Goal: Task Accomplishment & Management: Complete application form

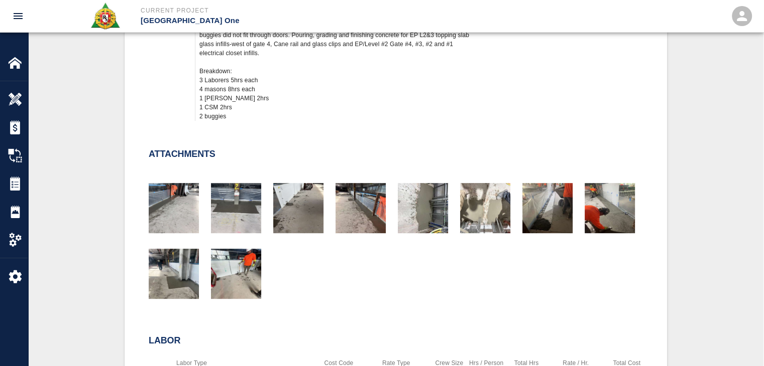
scroll to position [407, 0]
click at [289, 132] on div "Attachments" at bounding box center [390, 217] width 506 height 174
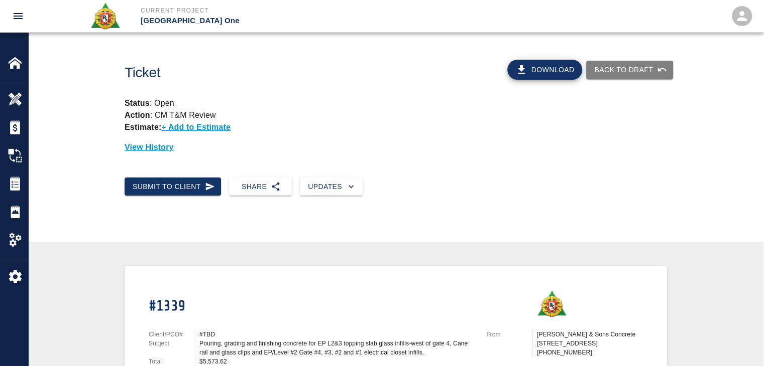
scroll to position [0, 0]
click at [16, 187] on img at bounding box center [15, 184] width 14 height 14
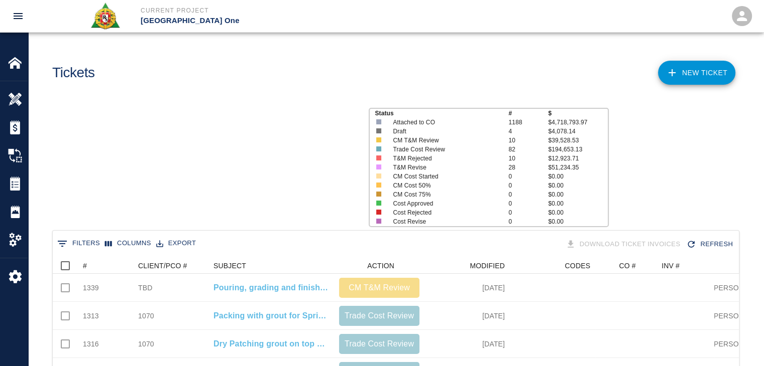
scroll to position [578, 678]
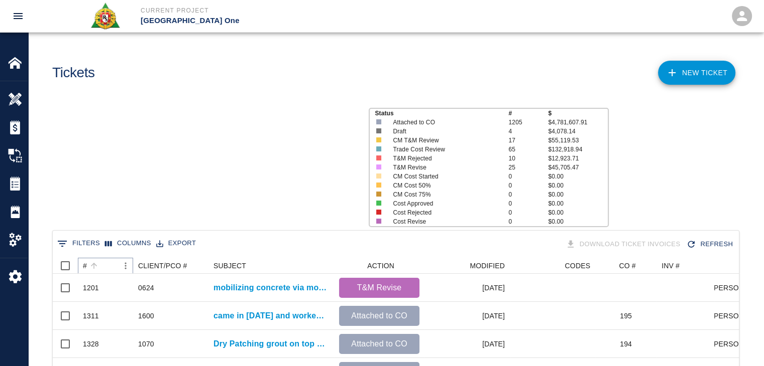
click at [98, 269] on icon "Sort" at bounding box center [93, 266] width 9 height 9
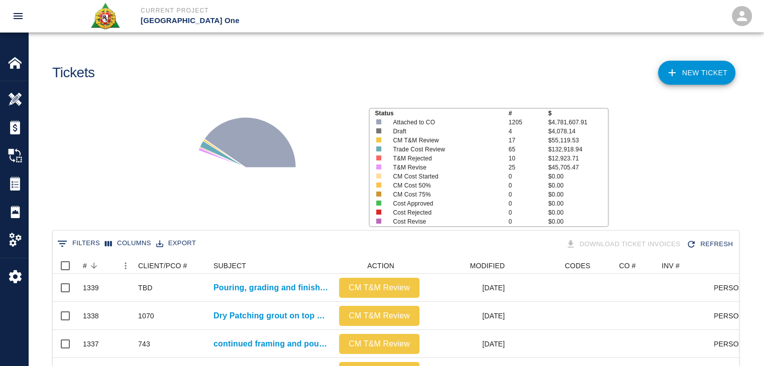
click at [100, 201] on div "Status # $ Attached to CO 1205 $4,781,607.91 Draft 4 $4,078.14 CM T&M Review 17…" at bounding box center [391, 164] width 743 height 134
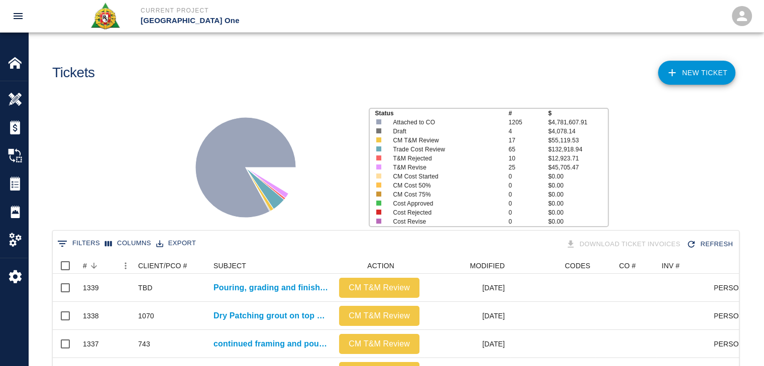
scroll to position [114, 0]
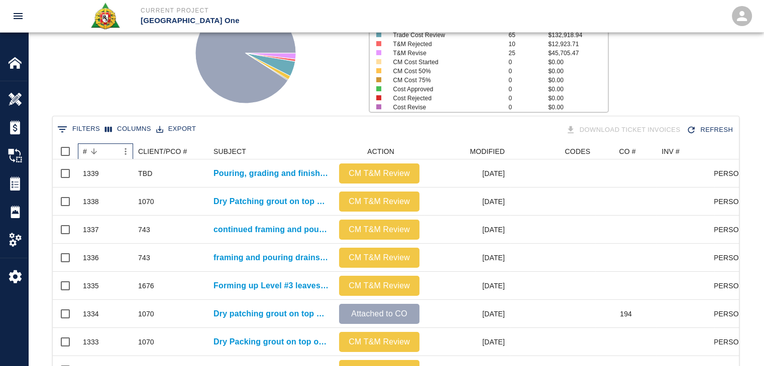
click at [102, 150] on div "#" at bounding box center [100, 152] width 35 height 16
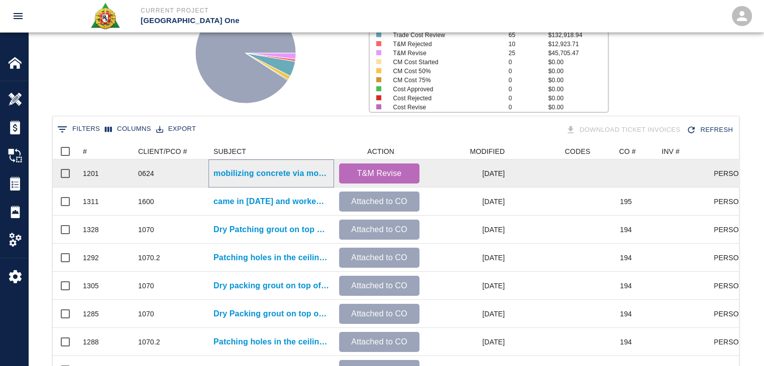
click at [275, 179] on p "mobilizing concrete via motor buggies. Placing concrete.LOCATION: Stair #13- L3…" at bounding box center [270, 174] width 115 height 12
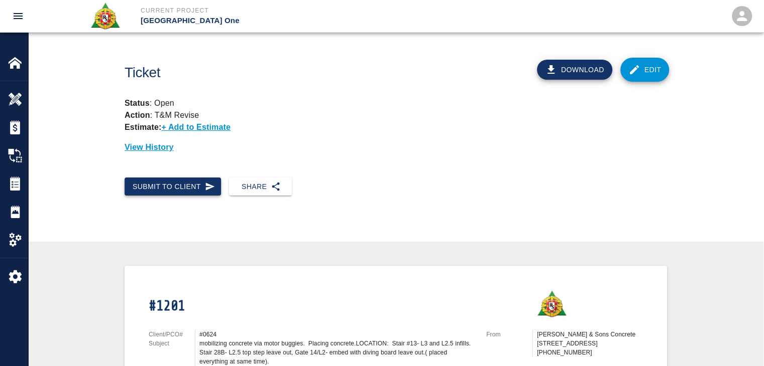
click at [187, 189] on button "Submit to Client" at bounding box center [172, 187] width 96 height 19
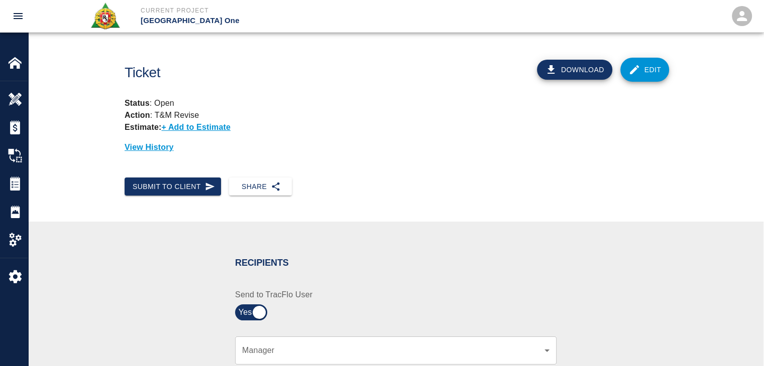
scroll to position [171, 0]
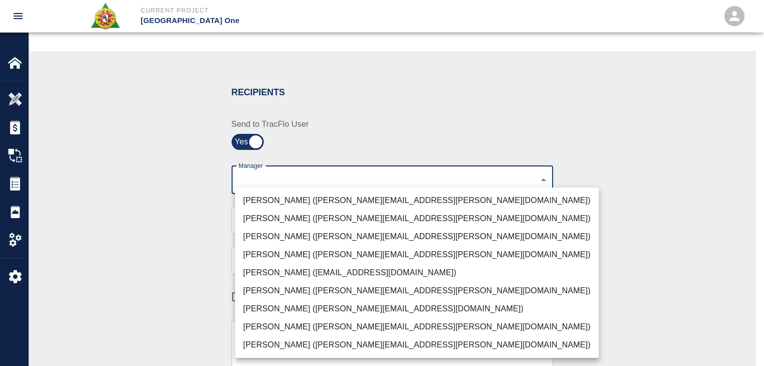
click at [305, 177] on body "Current Project JFK Terminal One Home JFK Terminal One Overview Estimates Chang…" at bounding box center [382, 12] width 764 height 366
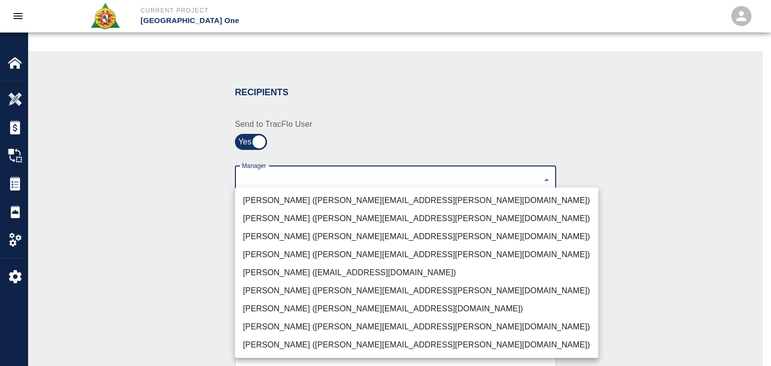
click at [301, 175] on div at bounding box center [385, 183] width 771 height 366
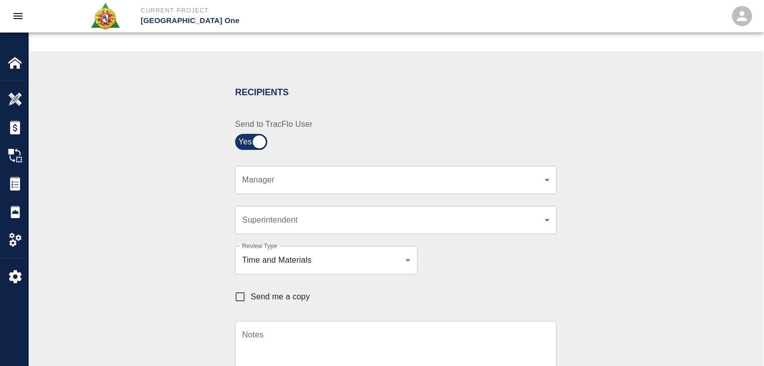
click at [269, 296] on span "Send me a copy" at bounding box center [279, 297] width 59 height 12
click at [250, 296] on input "Send me a copy" at bounding box center [239, 297] width 21 height 21
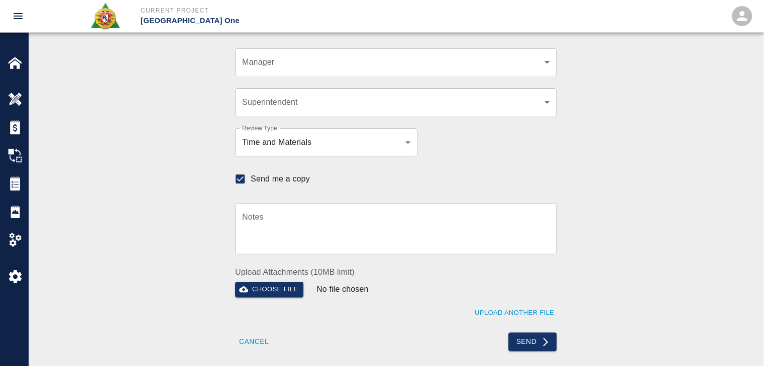
scroll to position [354, 0]
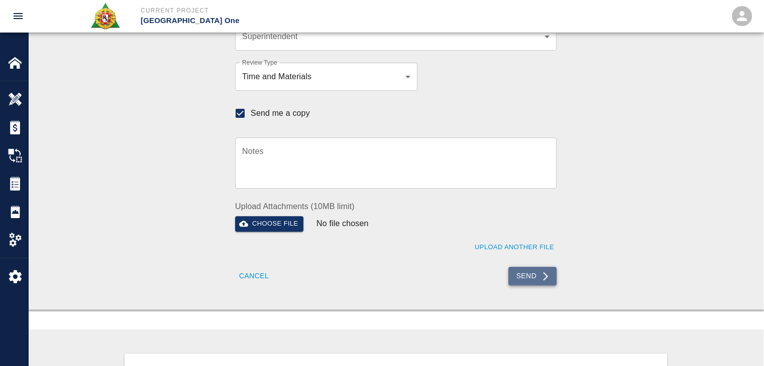
click at [522, 276] on button "Send" at bounding box center [532, 276] width 49 height 19
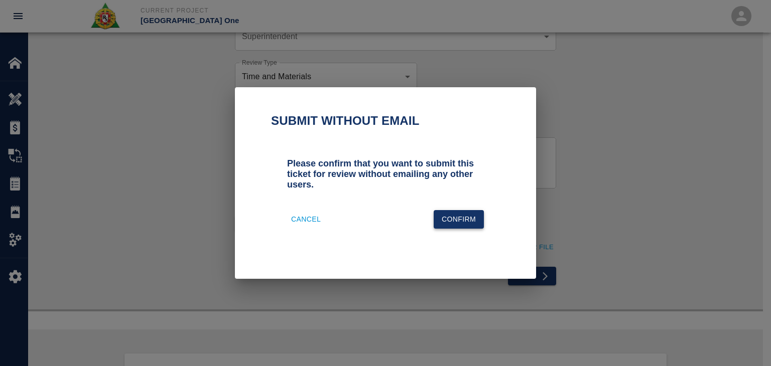
click at [450, 221] on button "Confirm" at bounding box center [459, 219] width 50 height 19
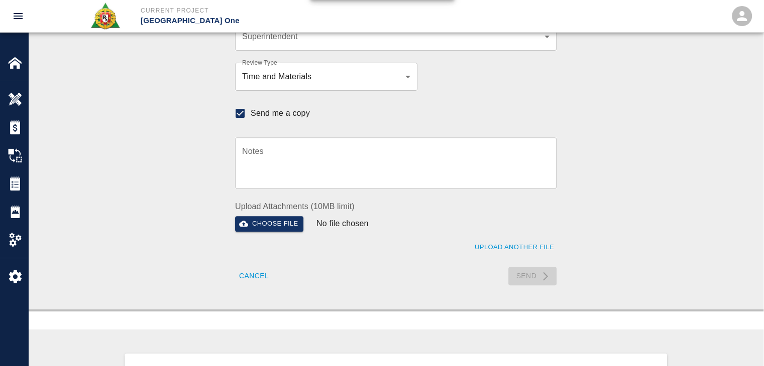
checkbox input "false"
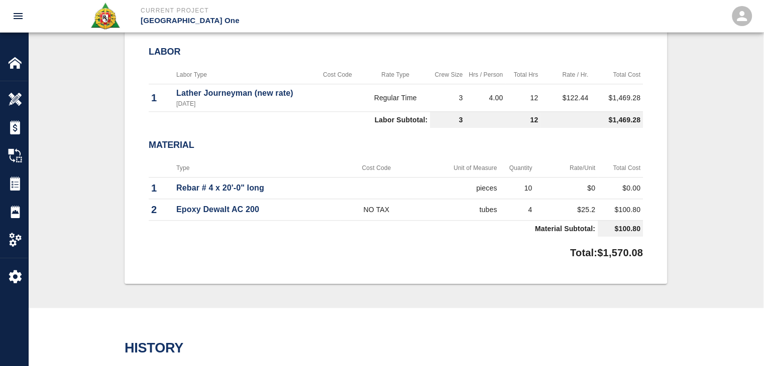
scroll to position [1211, 0]
